Goal: Information Seeking & Learning: Learn about a topic

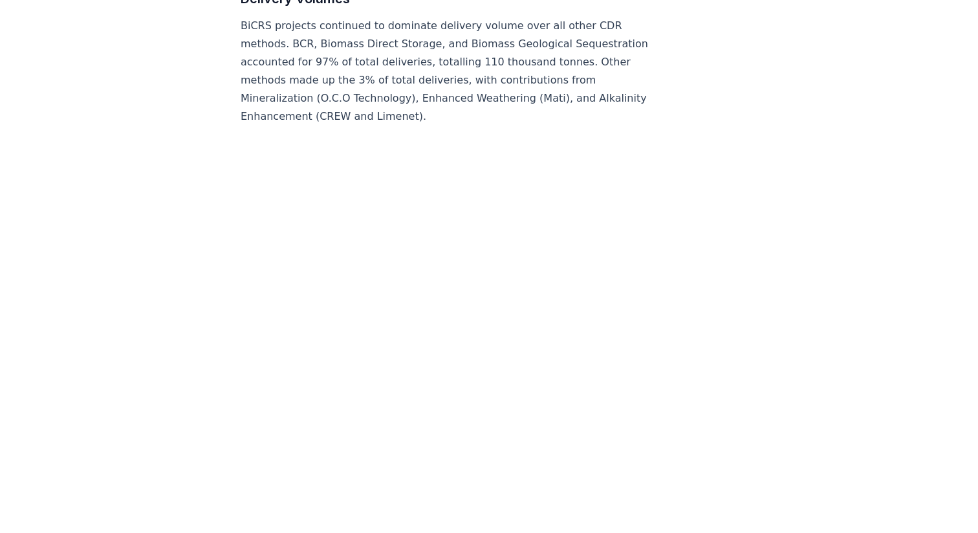
scroll to position [6572, 0]
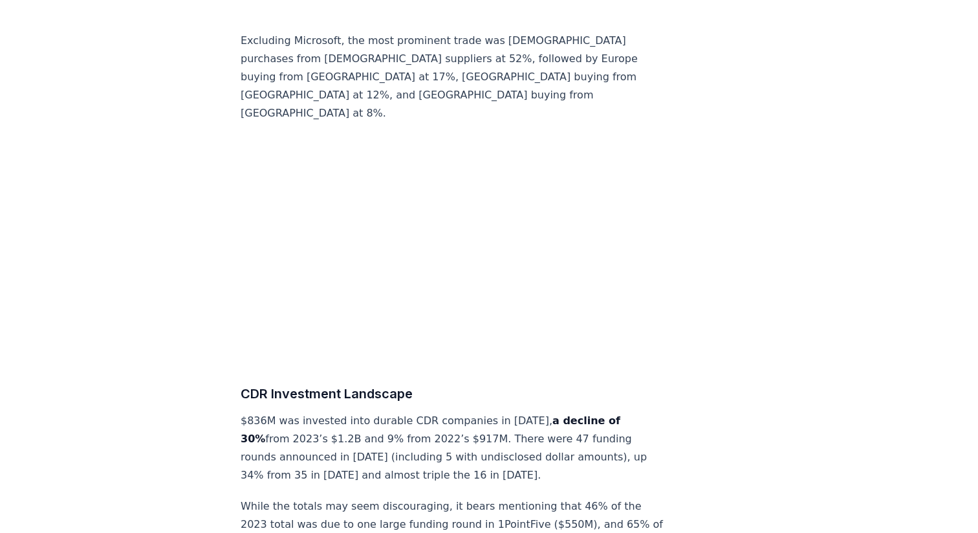
scroll to position [11994, 0]
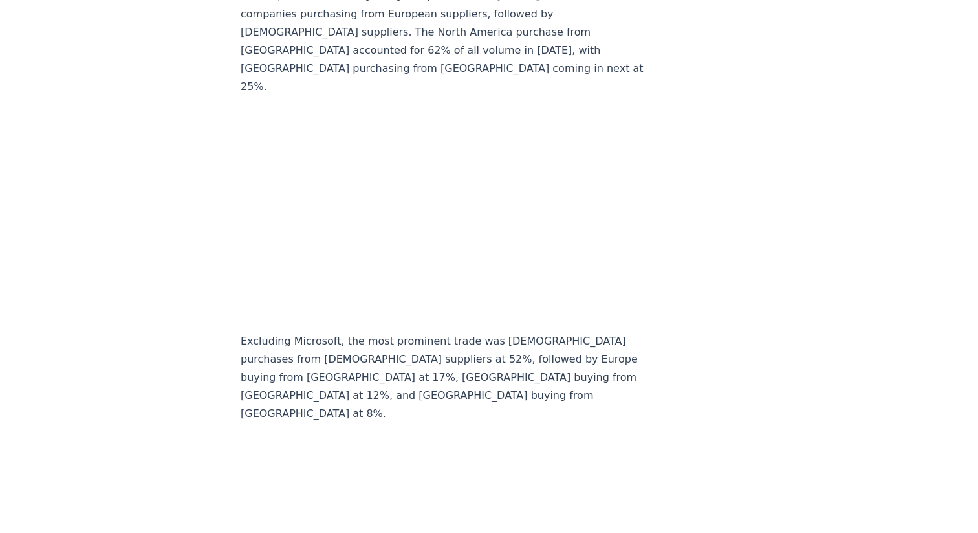
scroll to position [11687, 0]
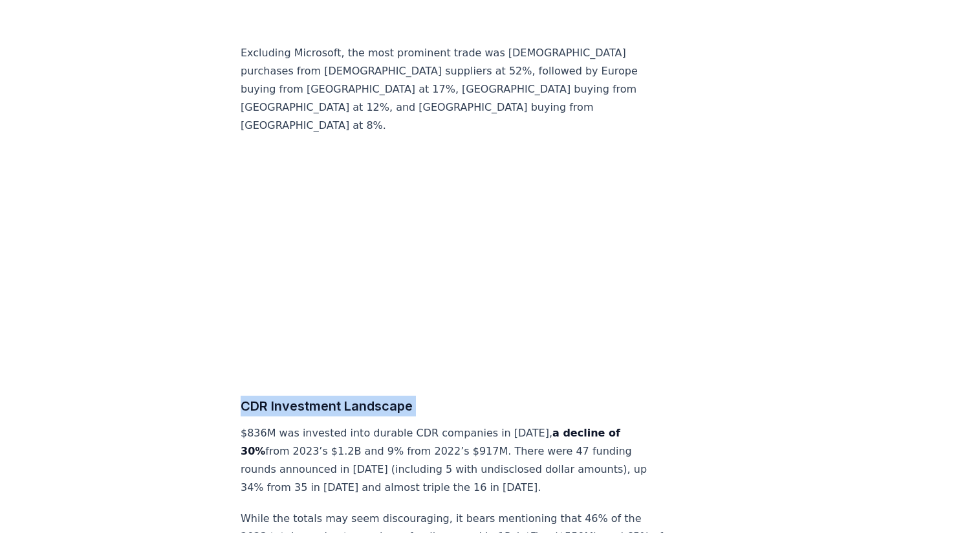
scroll to position [11984, 0]
